Goal: Navigation & Orientation: Find specific page/section

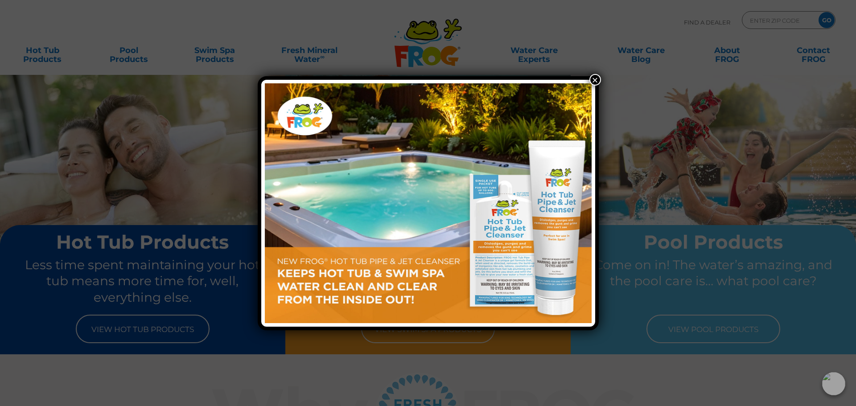
click at [589, 81] on div "×" at bounding box center [428, 203] width 341 height 254
click at [594, 81] on button "×" at bounding box center [595, 80] width 12 height 12
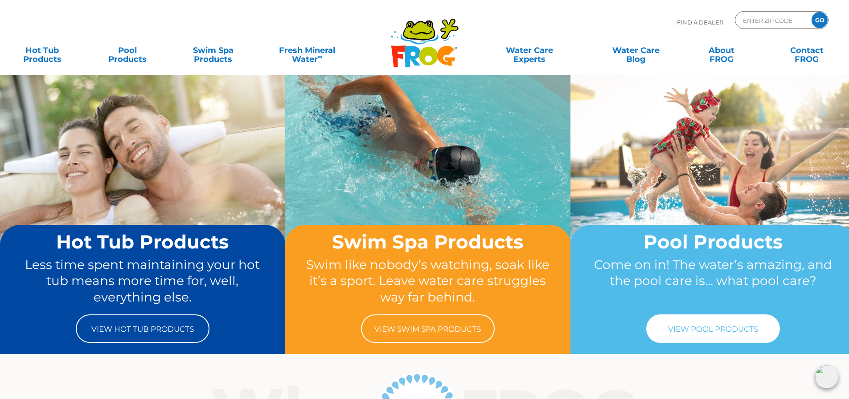
click at [720, 336] on link "View Pool Products" at bounding box center [713, 329] width 134 height 29
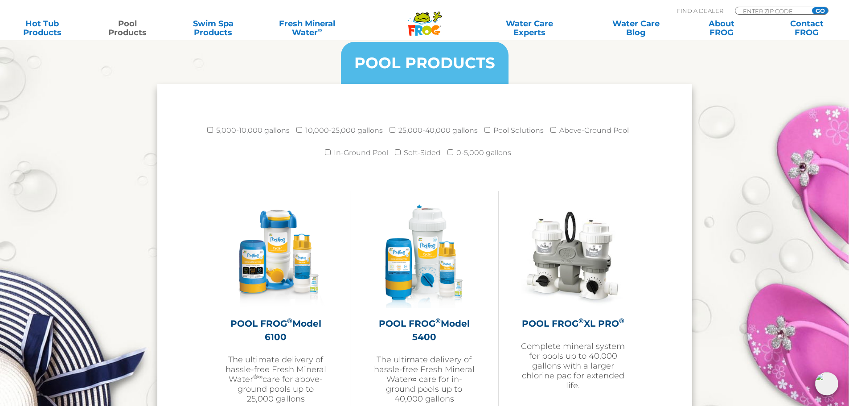
scroll to position [1157, 0]
click at [413, 131] on label "25,000-40,000 gallons" at bounding box center [438, 130] width 79 height 18
click at [395, 131] on input "25,000-40,000 gallons" at bounding box center [393, 130] width 6 height 6
checkbox input "true"
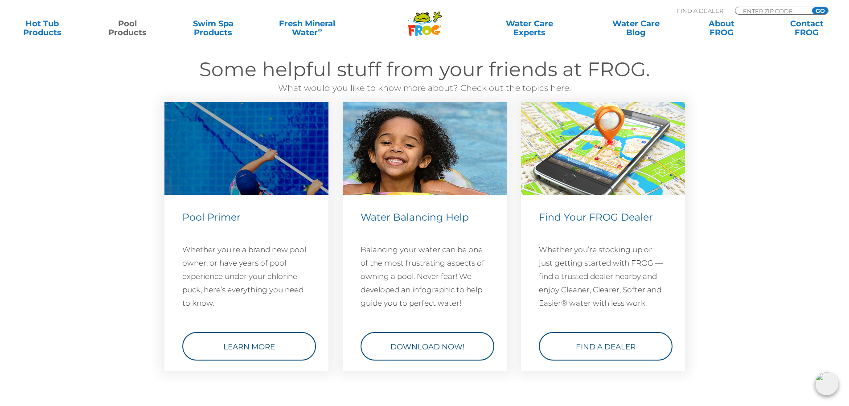
scroll to position [2582, 0]
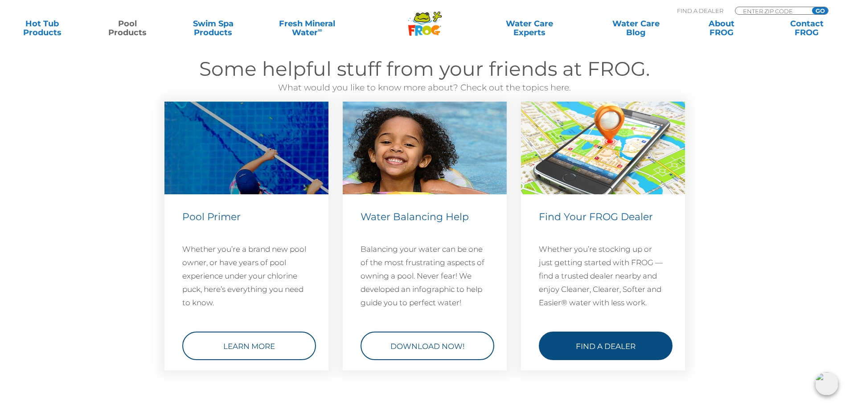
click at [588, 350] on link "Find a Dealer" at bounding box center [606, 346] width 134 height 29
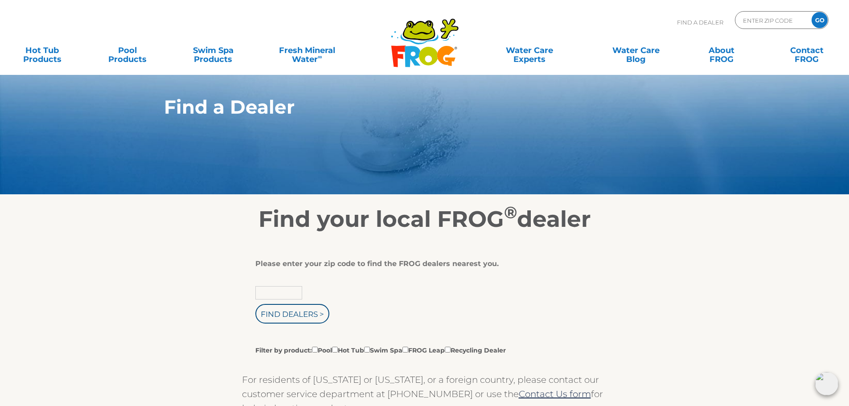
click at [290, 294] on input "text" at bounding box center [278, 292] width 47 height 13
type input "55122"
click at [290, 309] on input "Find Dealers >" at bounding box center [292, 314] width 74 height 20
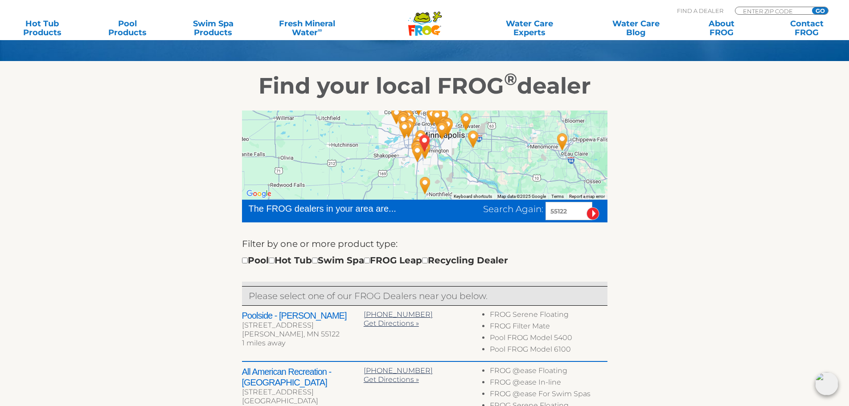
scroll to position [134, 0]
click at [246, 260] on input "checkbox" at bounding box center [245, 260] width 6 height 6
checkbox input "true"
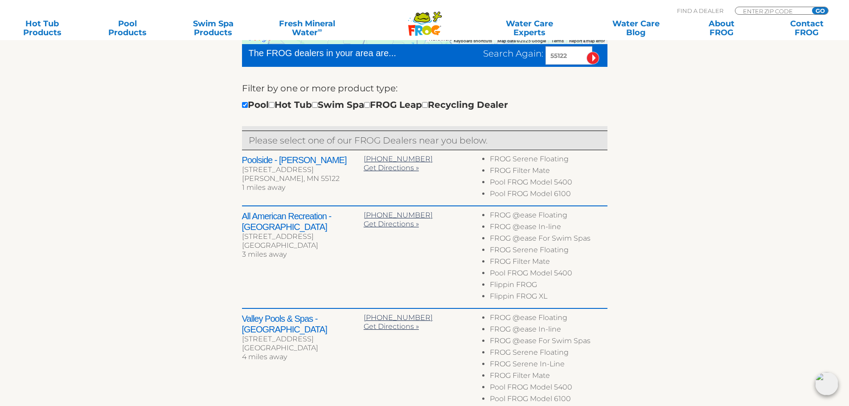
scroll to position [288, 0]
drag, startPoint x: 242, startPoint y: 170, endPoint x: 329, endPoint y: 171, distance: 87.8
click at [329, 171] on div "[STREET_ADDRESS]" at bounding box center [303, 170] width 122 height 9
click at [318, 196] on div "Poolside - Eagan 1960 Cliff Lake Rd Ste 126 Eagan, MN 55122 1 miles away 651-99…" at bounding box center [425, 179] width 366 height 56
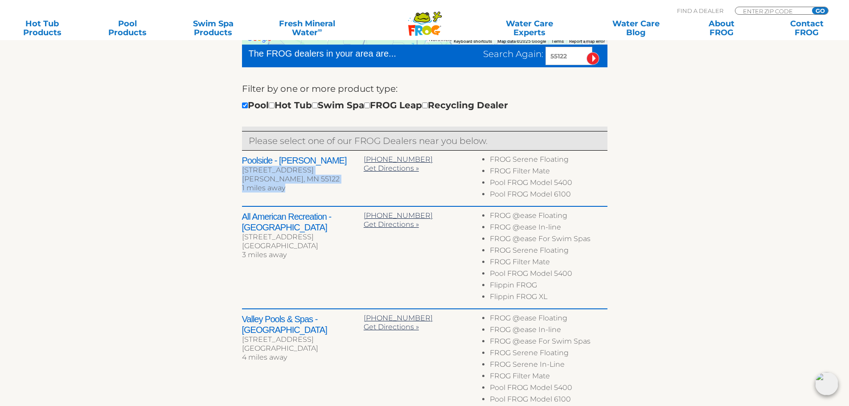
drag, startPoint x: 243, startPoint y: 169, endPoint x: 313, endPoint y: 187, distance: 72.2
click at [313, 187] on div "Poolside - Eagan 1960 Cliff Lake Rd Ste 126 Eagan, MN 55122 1 miles away" at bounding box center [303, 175] width 122 height 40
click at [132, 161] on section "Find your local FROG ® dealer ← Move left → Move right ↑ Move up ↓ Move down + …" at bounding box center [424, 296] width 849 height 781
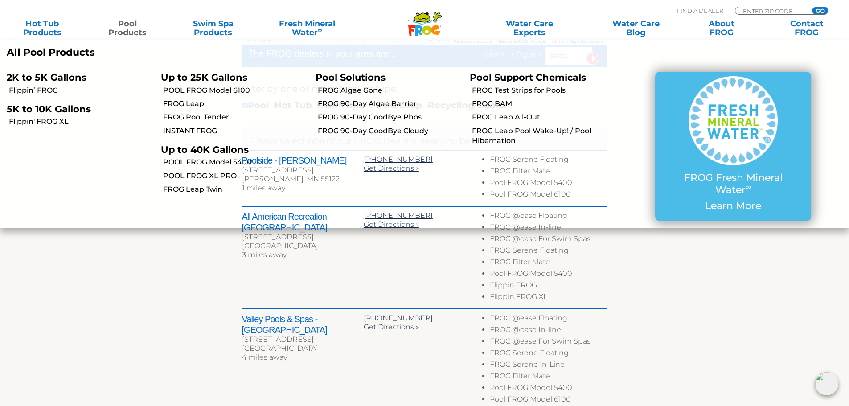
click at [131, 29] on link "Pool Products" at bounding box center [128, 28] width 66 height 18
